Goal: Find specific page/section: Find specific page/section

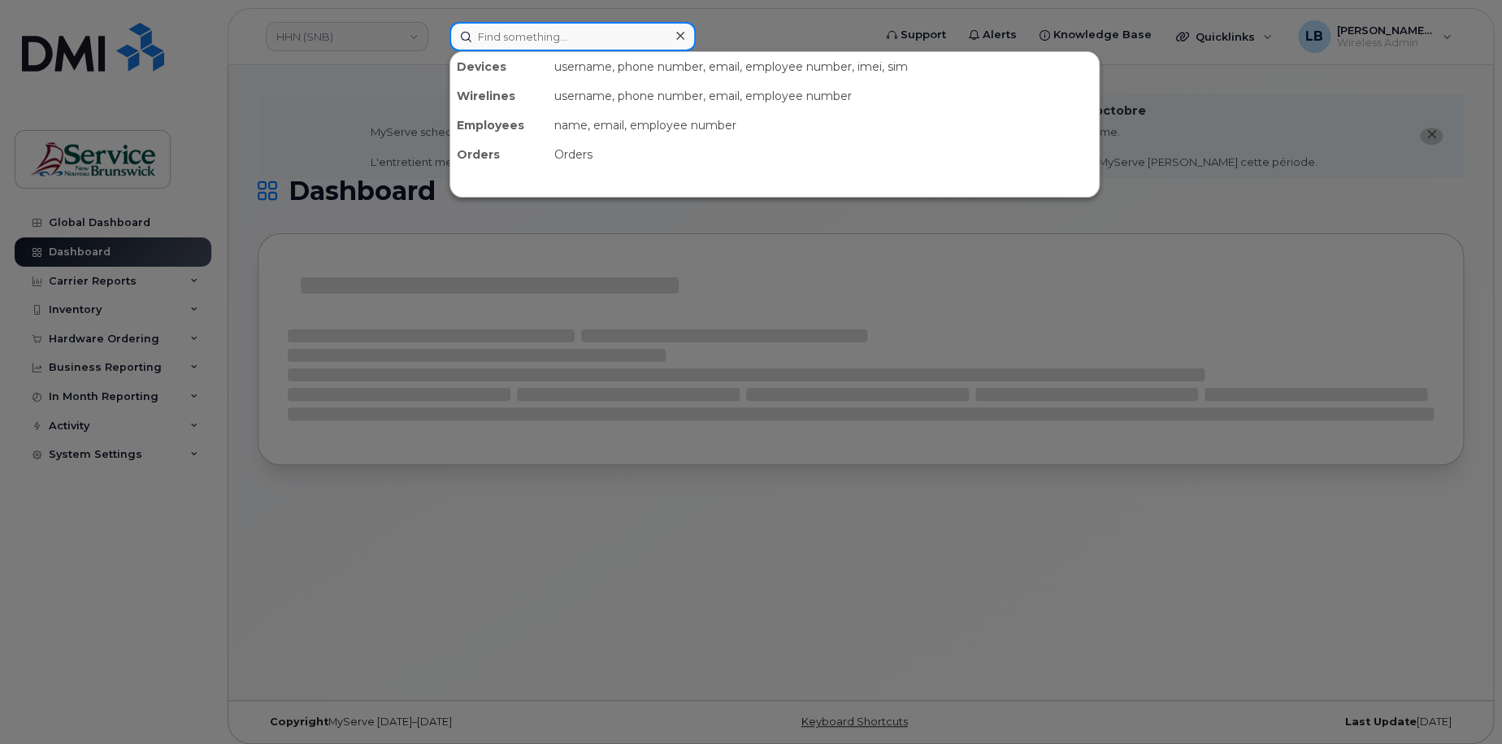
click at [506, 40] on input at bounding box center [572, 36] width 246 height 29
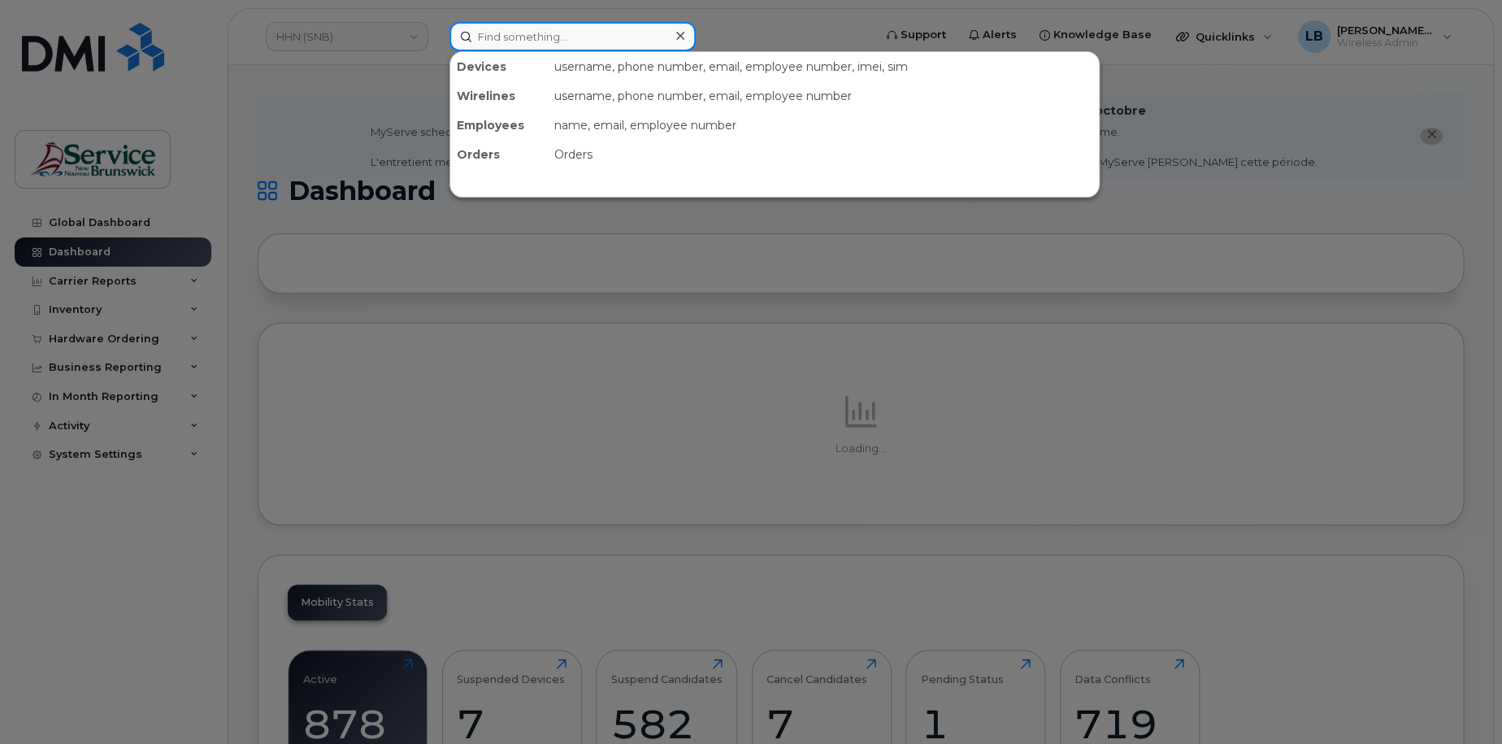
paste input "5065678543"
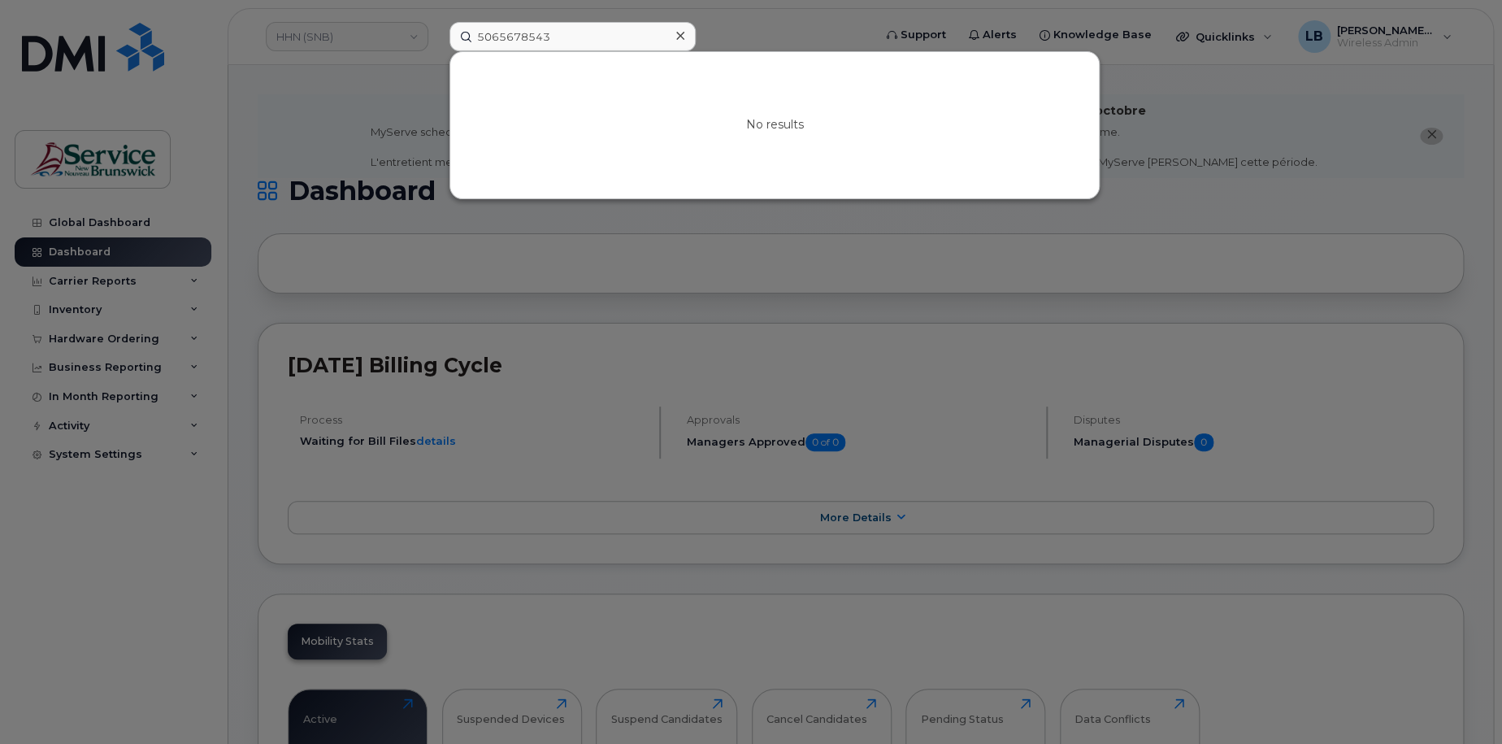
click at [348, 138] on div at bounding box center [751, 372] width 1502 height 744
drag, startPoint x: 510, startPoint y: 24, endPoint x: 411, endPoint y: 18, distance: 99.3
click at [436, 22] on div "5065678543 No results" at bounding box center [655, 36] width 439 height 29
paste input "(506) 323-0516"
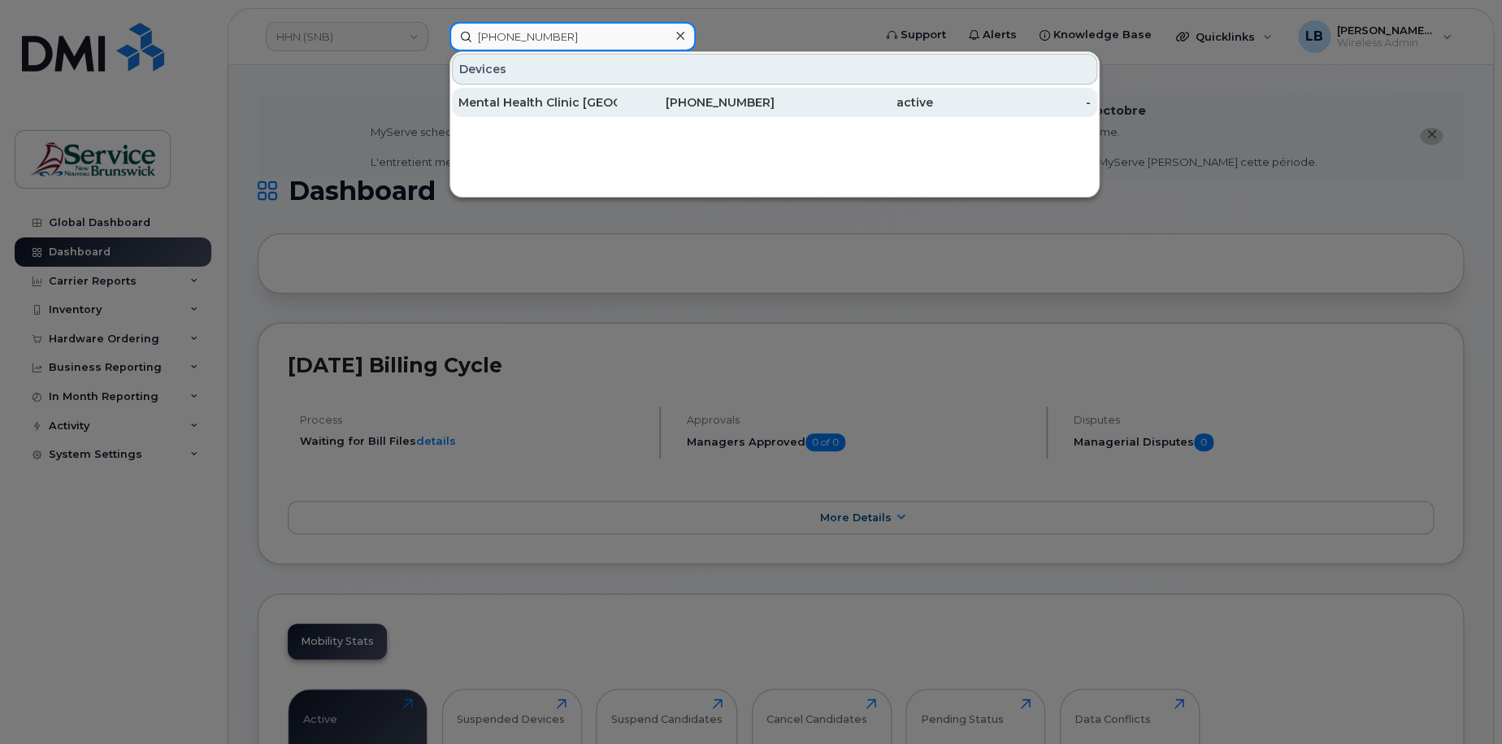
type input "(506) 323-0516"
click at [548, 99] on div "Mental Health Clinic [GEOGRAPHIC_DATA]" at bounding box center [537, 102] width 158 height 16
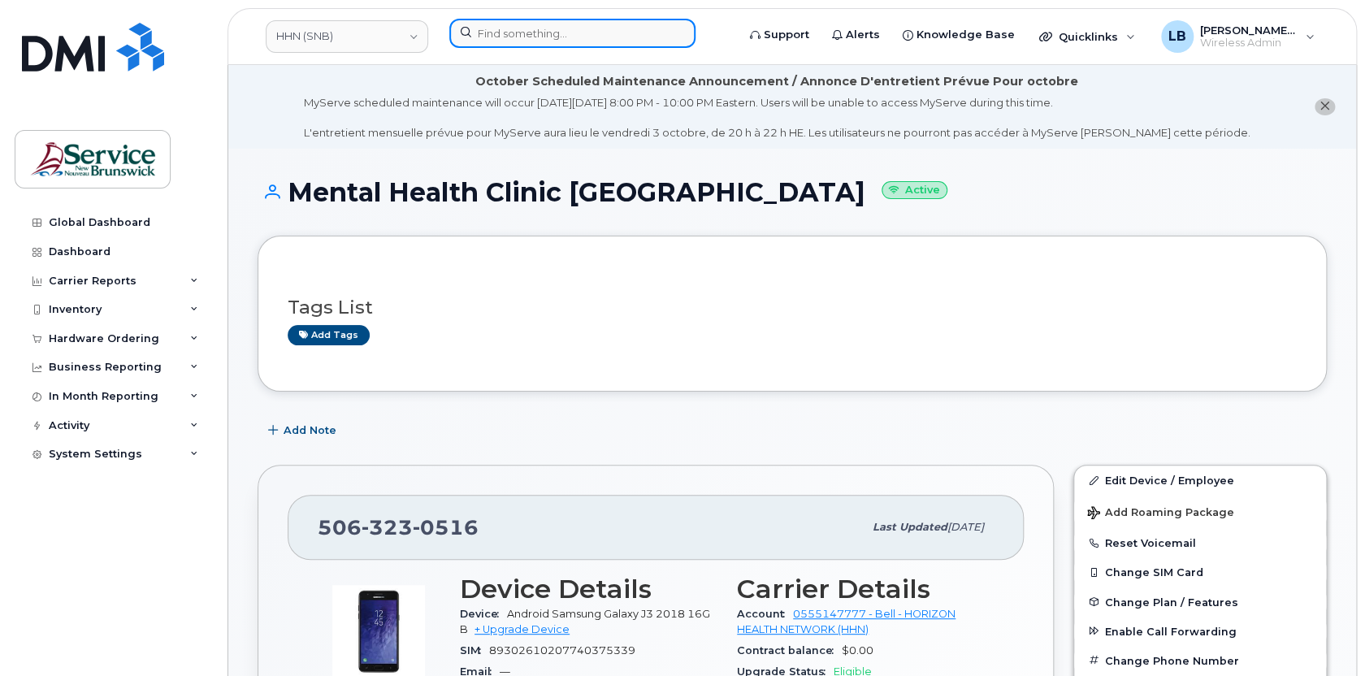
click at [505, 35] on input at bounding box center [572, 33] width 246 height 29
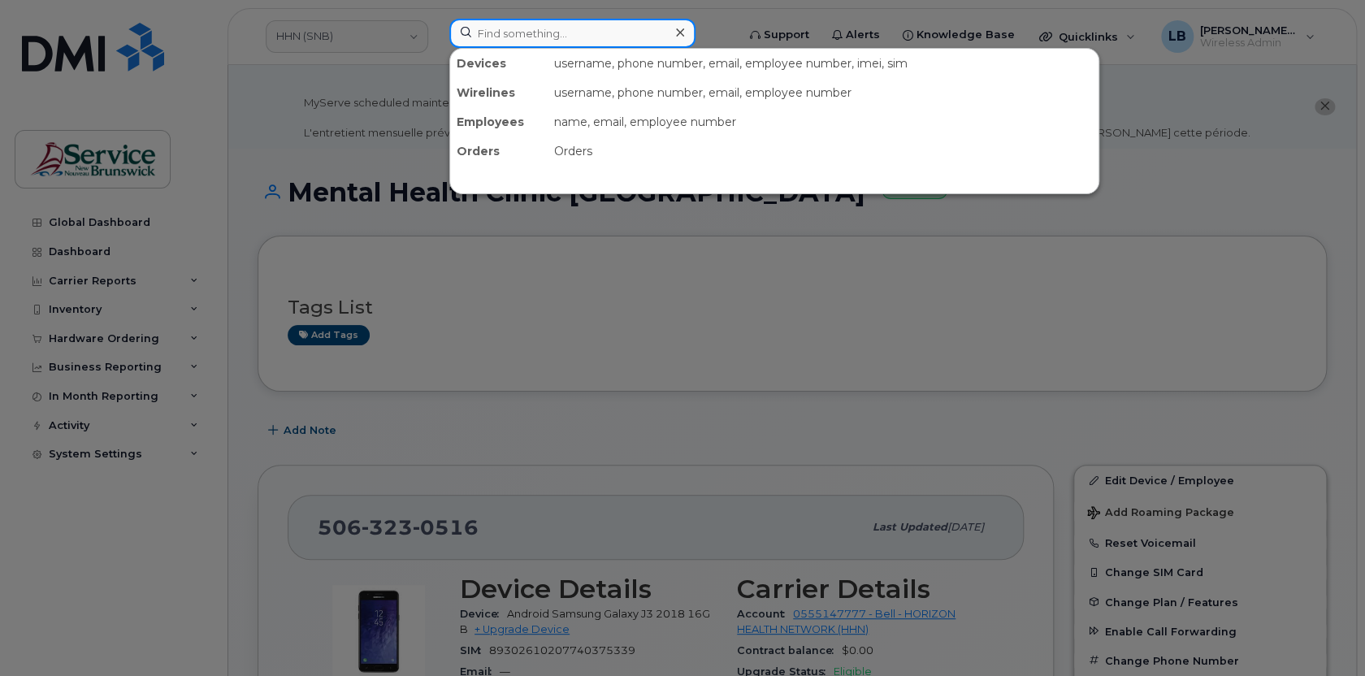
paste input "5064474102"
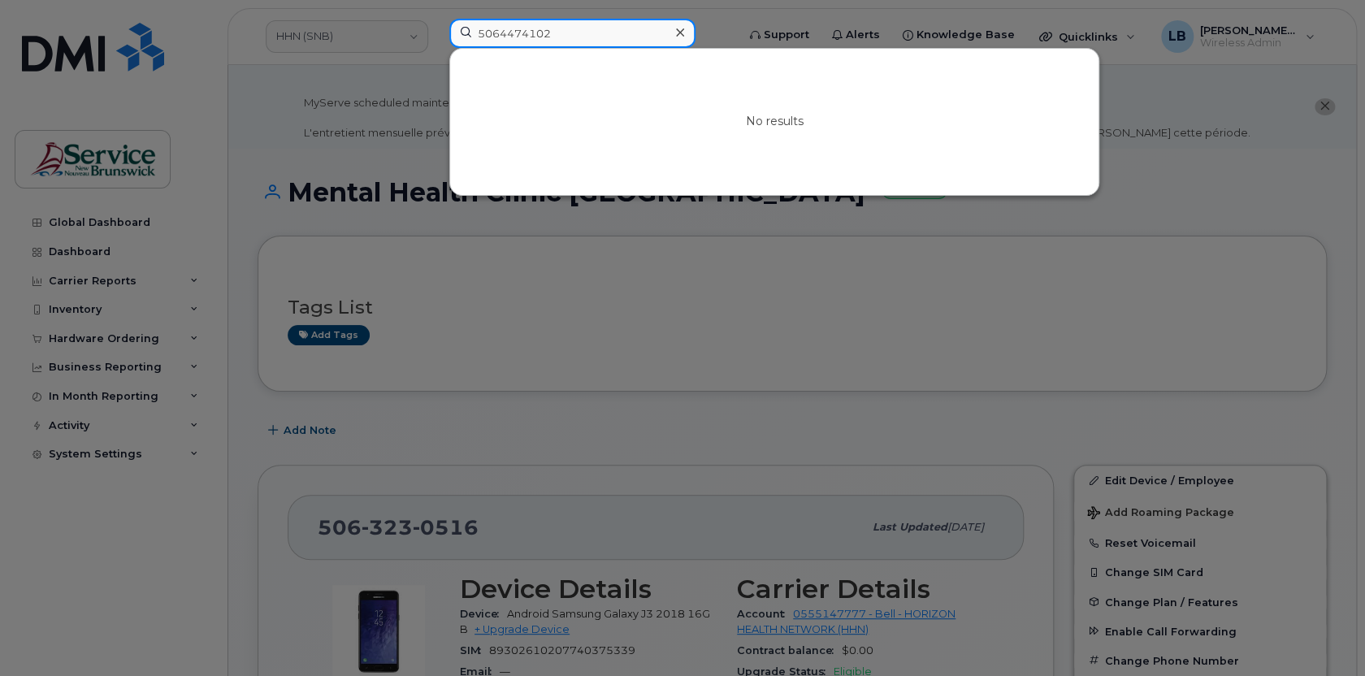
drag, startPoint x: 563, startPoint y: 31, endPoint x: 366, endPoint y: 28, distance: 197.5
click at [436, 28] on div "5064474102 No results" at bounding box center [587, 37] width 302 height 36
type input "5062300919"
